Goal: Task Accomplishment & Management: Manage account settings

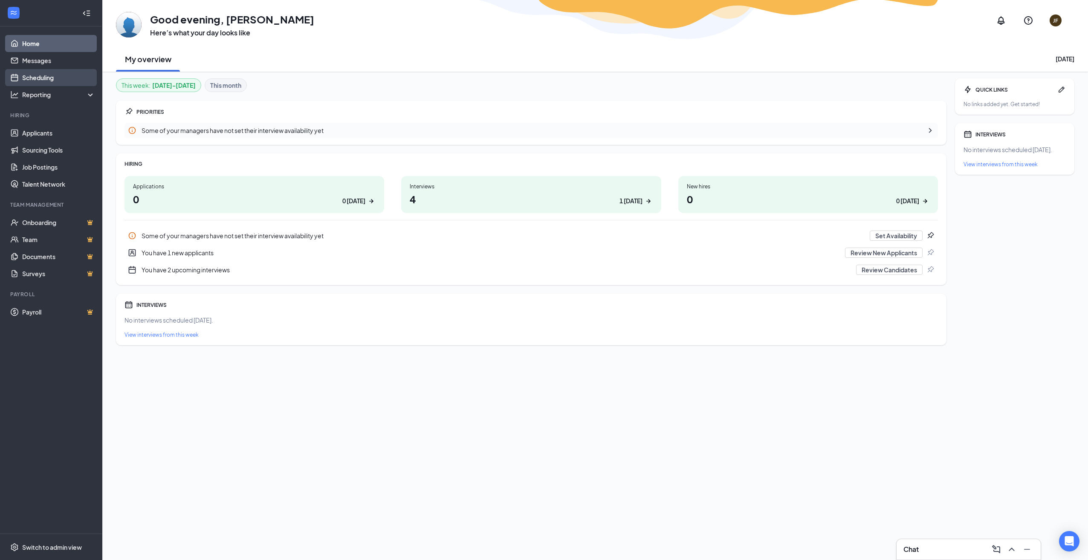
click at [35, 79] on link "Scheduling" at bounding box center [58, 77] width 73 height 17
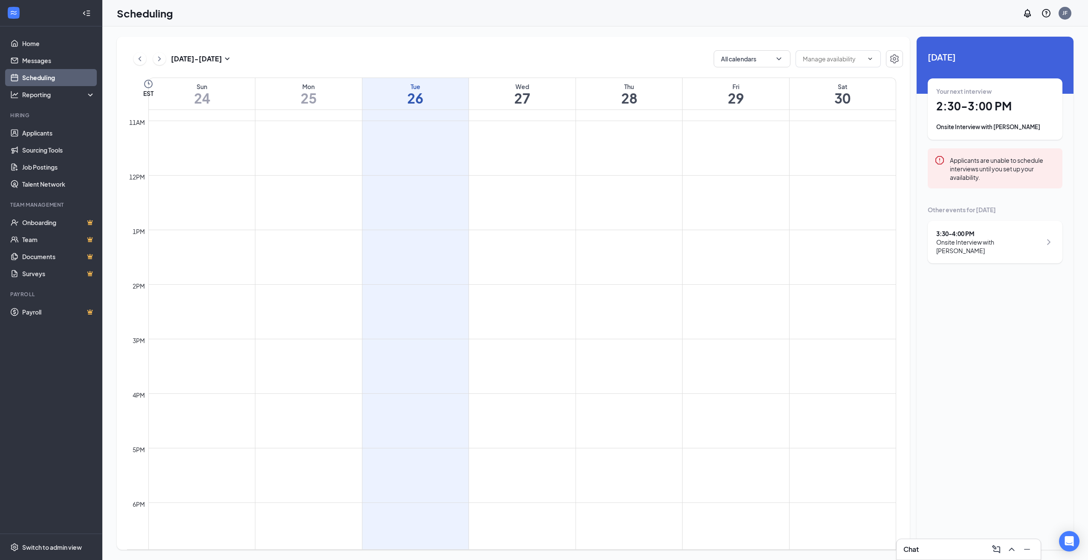
scroll to position [870, 0]
click at [989, 105] on h1 "2:30 - 3:00 PM" at bounding box center [995, 106] width 118 height 14
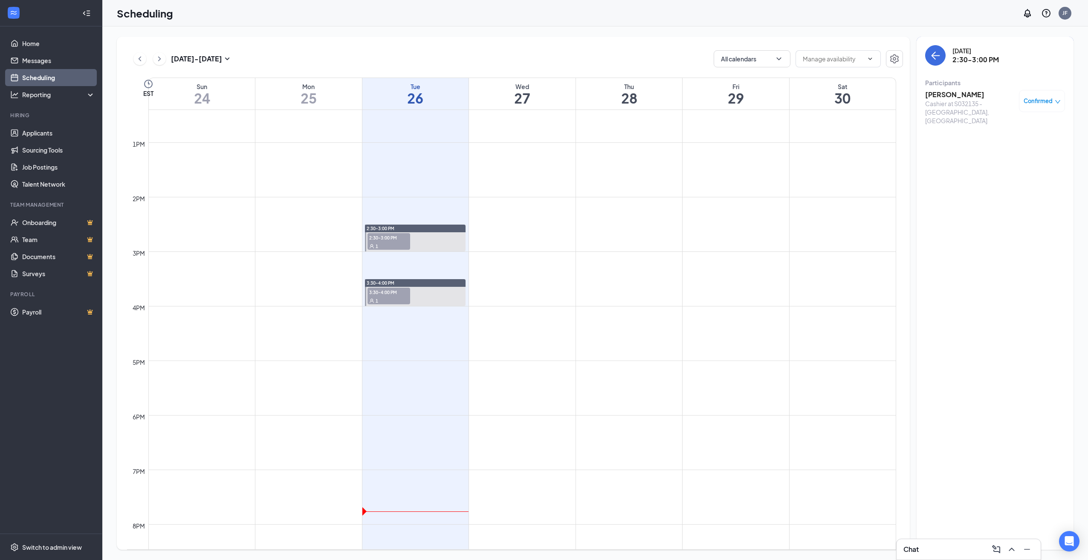
scroll to position [571, 0]
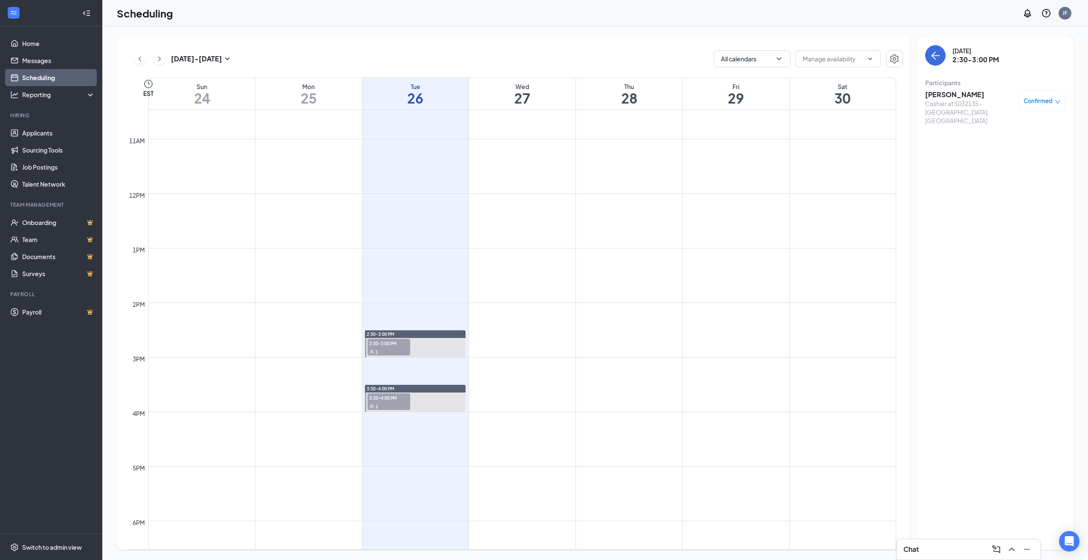
click at [1040, 101] on span "Confirmed" at bounding box center [1037, 101] width 29 height 9
click at [1020, 142] on span "Mark complete" at bounding box center [1014, 143] width 43 height 9
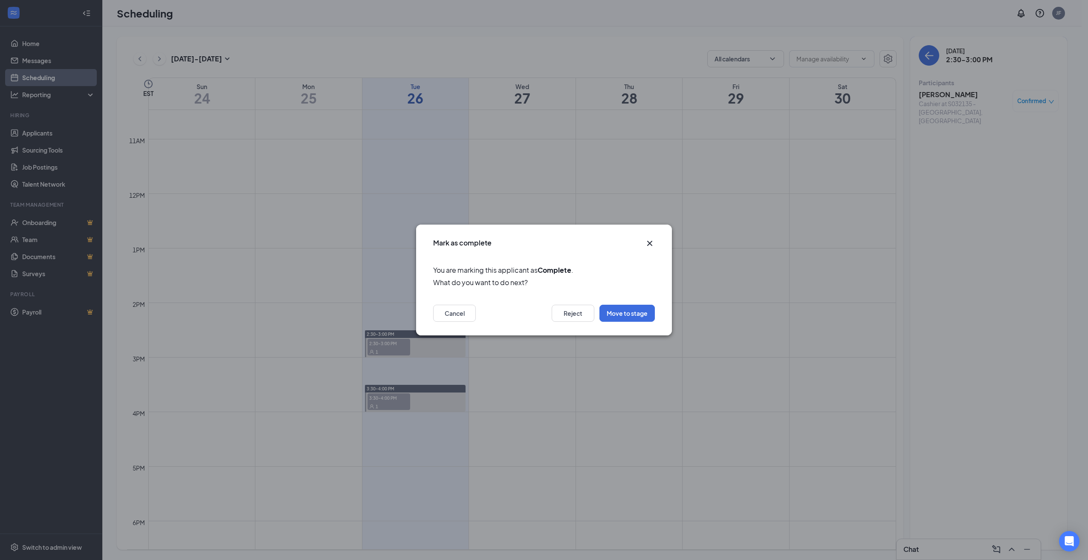
click at [647, 242] on icon "Cross" at bounding box center [650, 243] width 10 height 10
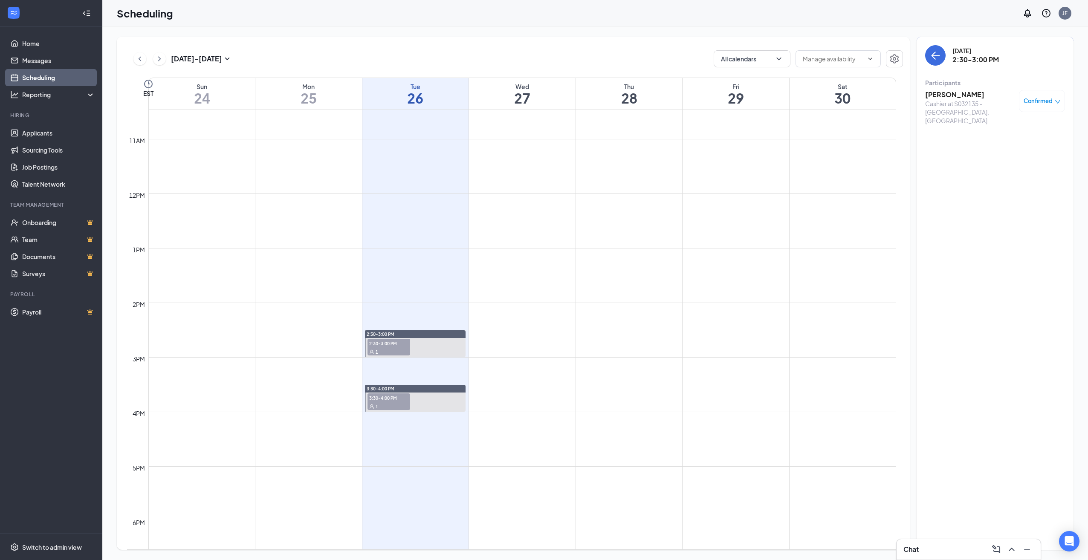
click at [938, 95] on h3 "[PERSON_NAME]" at bounding box center [970, 94] width 90 height 9
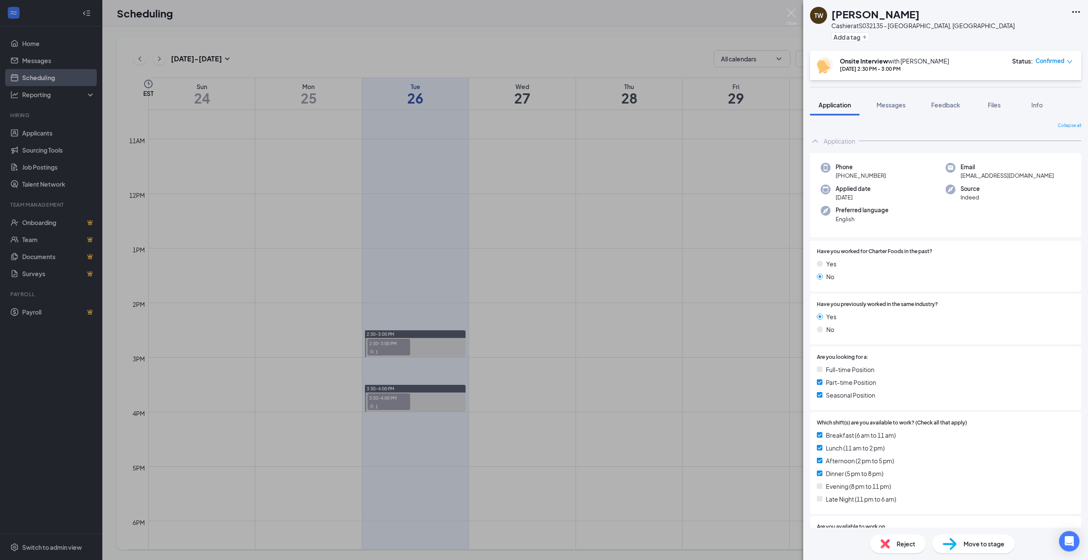
click at [1056, 61] on span "Confirmed" at bounding box center [1049, 61] width 29 height 9
click at [1026, 102] on span "Mark complete" at bounding box center [1027, 103] width 43 height 9
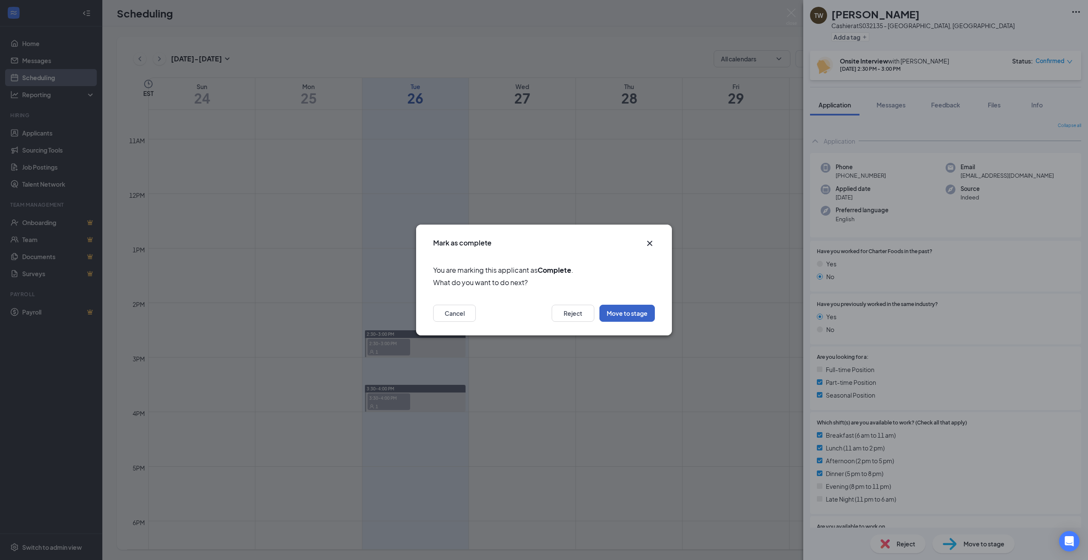
click at [632, 315] on button "Move to stage" at bounding box center [626, 313] width 55 height 17
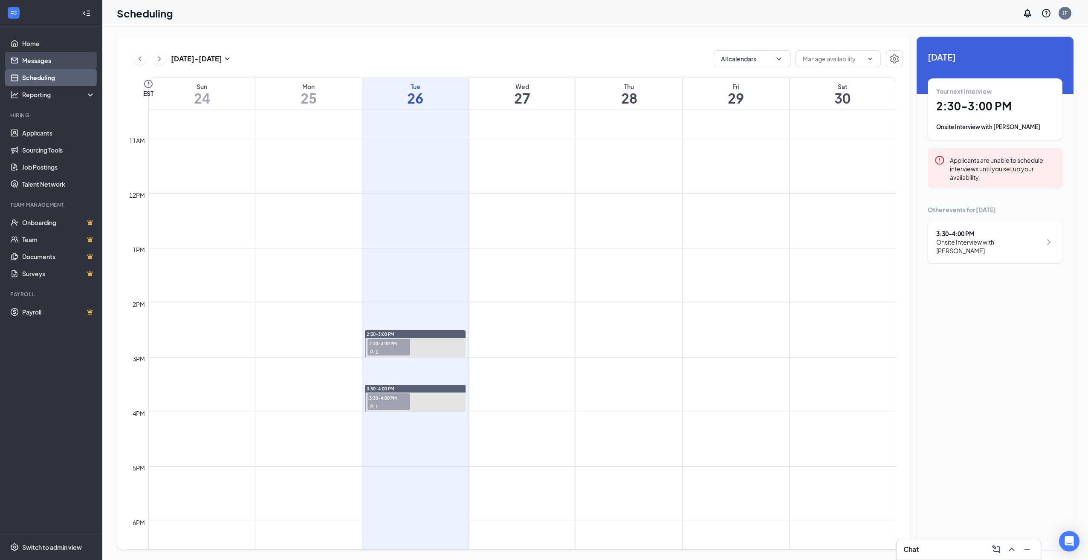
click at [30, 58] on link "Messages" at bounding box center [58, 60] width 73 height 17
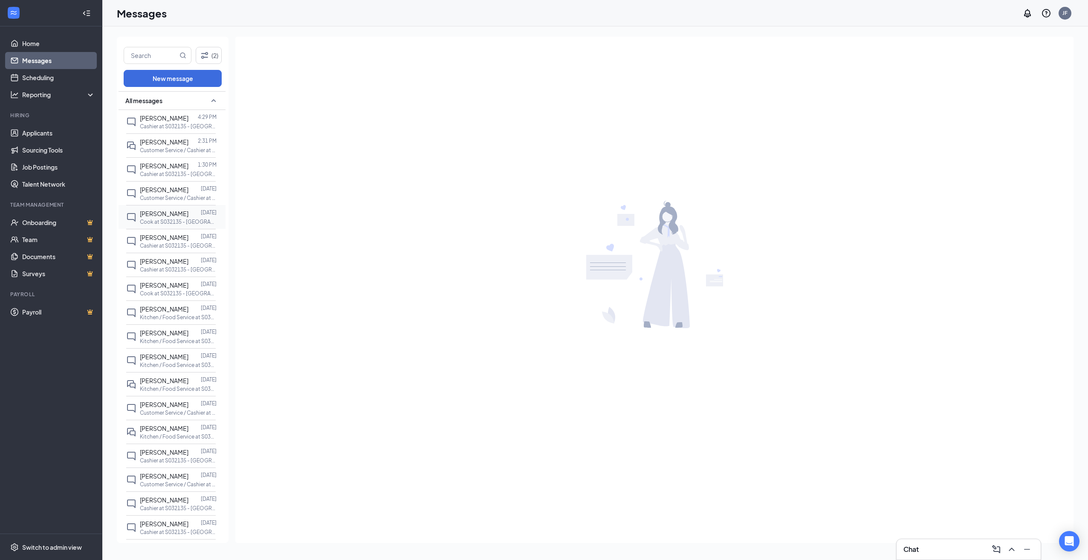
click at [153, 211] on span "[PERSON_NAME]" at bounding box center [164, 214] width 49 height 8
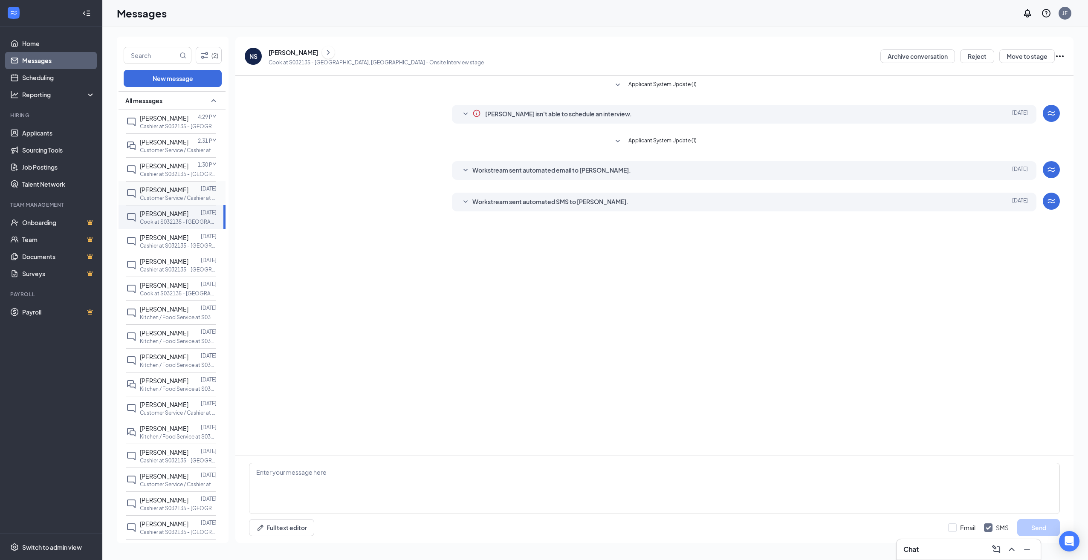
click at [170, 188] on span "[PERSON_NAME]" at bounding box center [164, 190] width 49 height 8
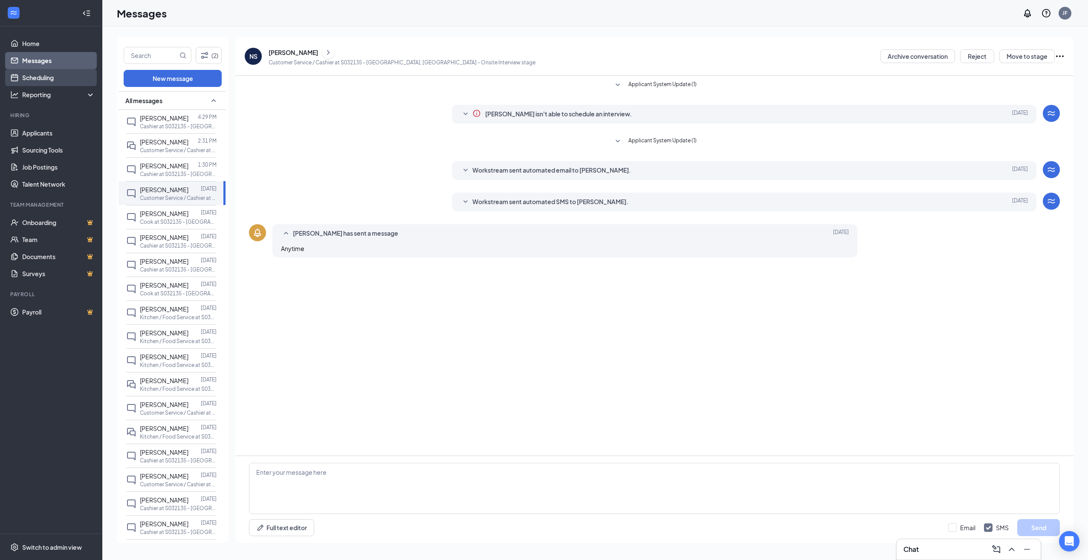
click at [44, 75] on link "Scheduling" at bounding box center [58, 77] width 73 height 17
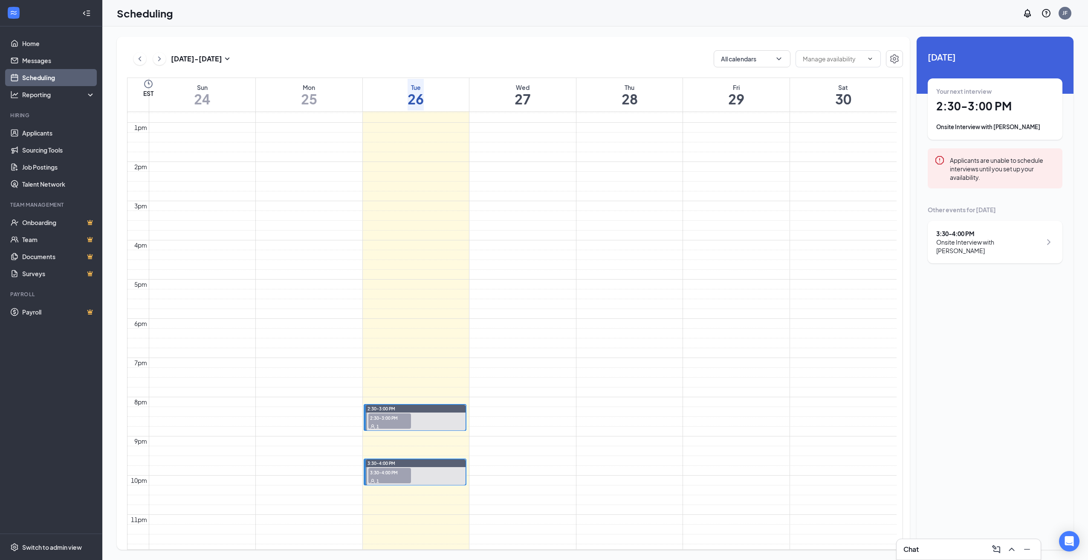
scroll to position [590, 0]
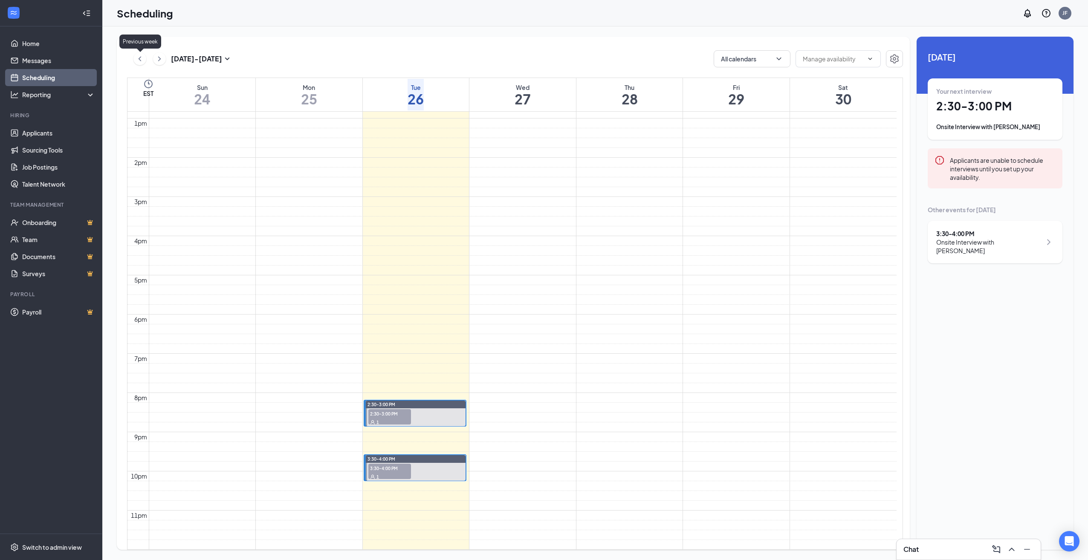
click at [139, 59] on icon "ChevronLeft" at bounding box center [140, 58] width 3 height 5
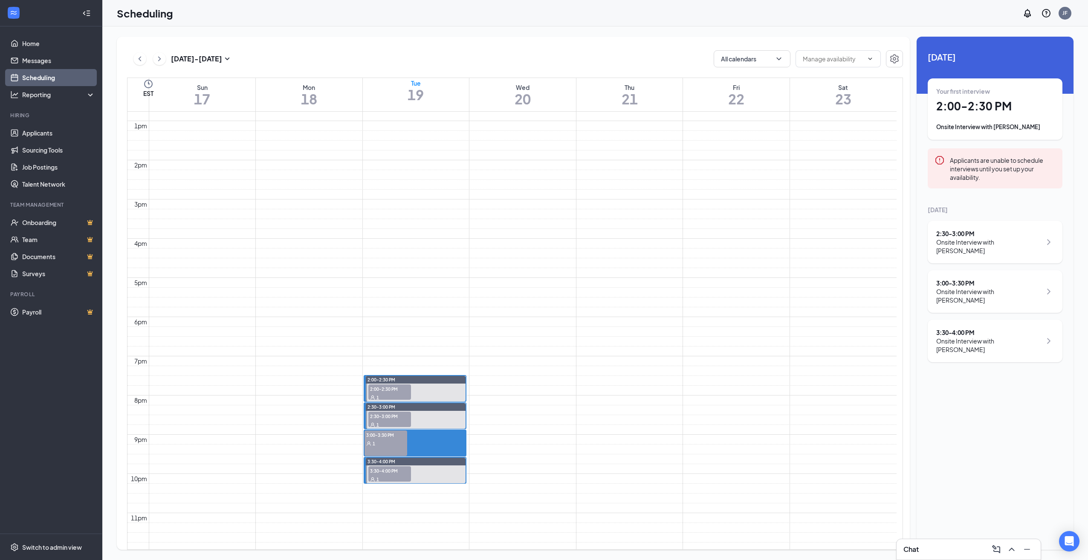
scroll to position [547, 0]
click at [408, 382] on span "2:00-2:30 PM" at bounding box center [389, 386] width 43 height 9
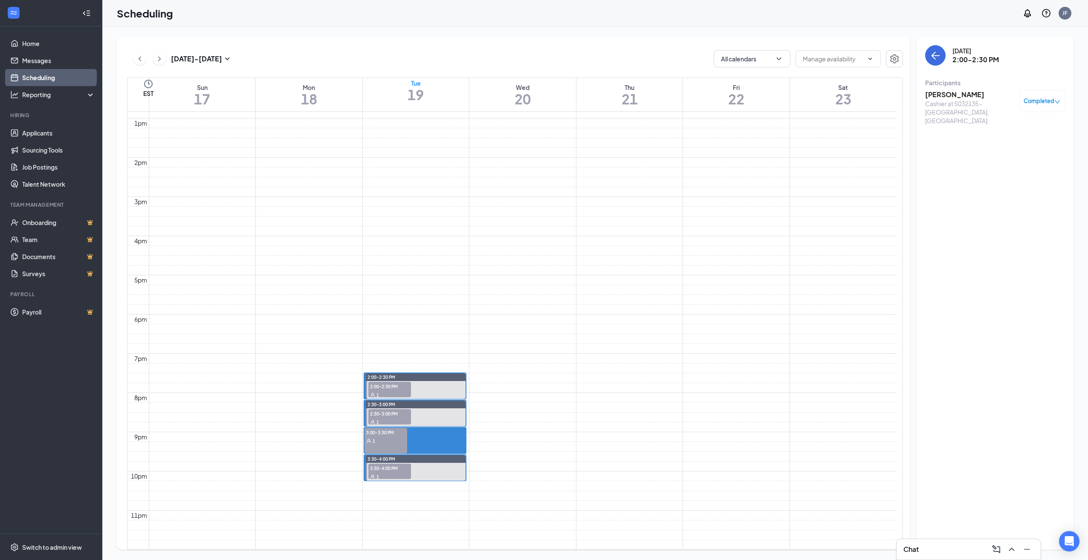
click at [390, 409] on span "2:30-3:00 PM" at bounding box center [389, 413] width 43 height 9
click at [386, 436] on div "1" at bounding box center [385, 440] width 43 height 9
click at [385, 472] on div "1" at bounding box center [389, 476] width 43 height 9
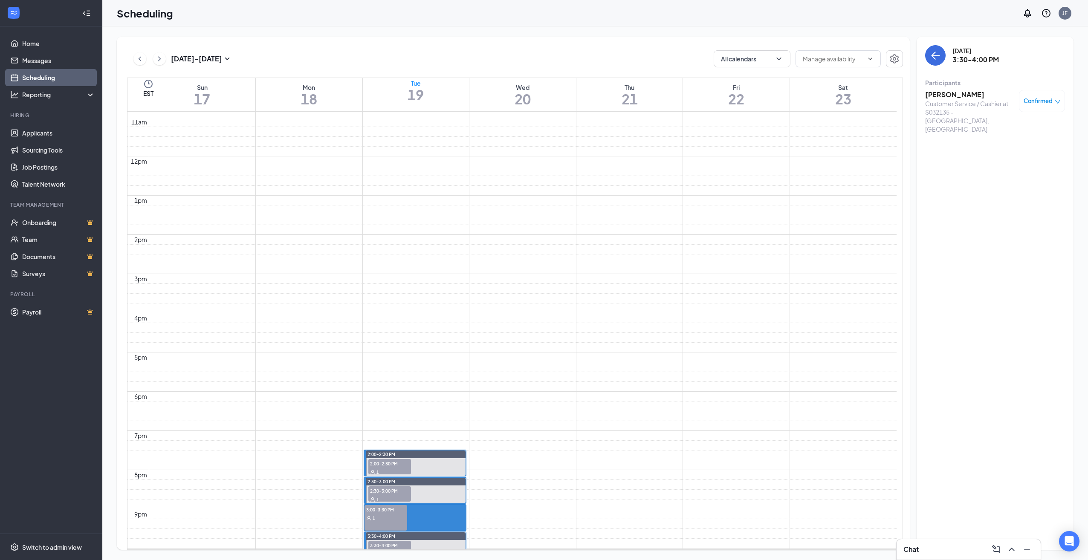
scroll to position [504, 0]
